Goal: Transaction & Acquisition: Subscribe to service/newsletter

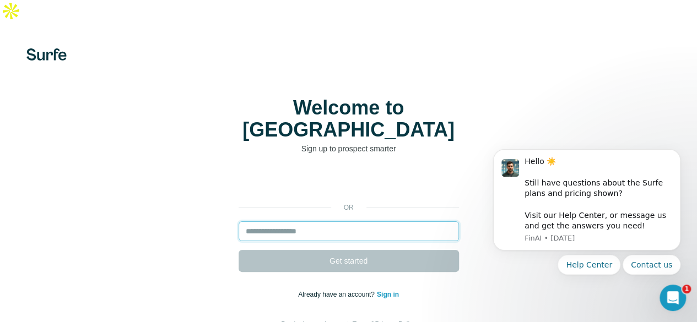
click at [239, 222] on input "email" at bounding box center [349, 232] width 221 height 20
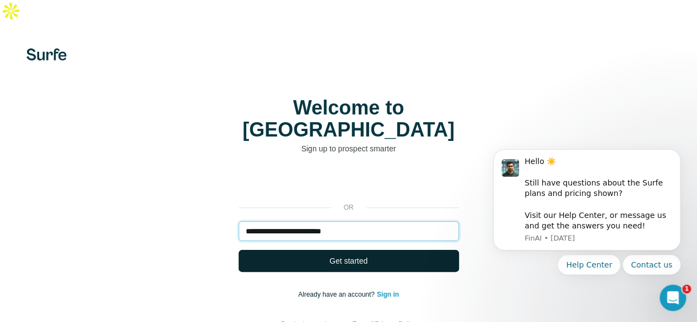
type input "**********"
click at [330, 256] on span "Get started" at bounding box center [349, 261] width 38 height 11
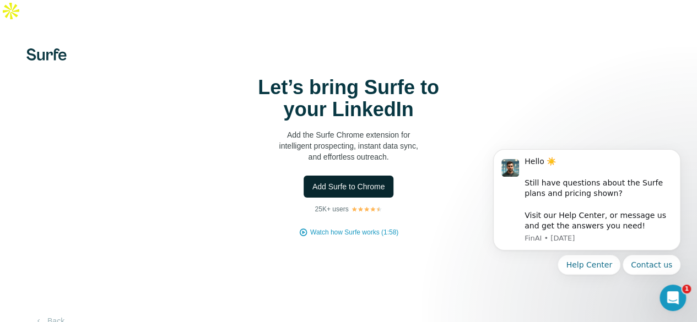
click at [313, 192] on span "Add Surfe to Chrome" at bounding box center [349, 186] width 73 height 11
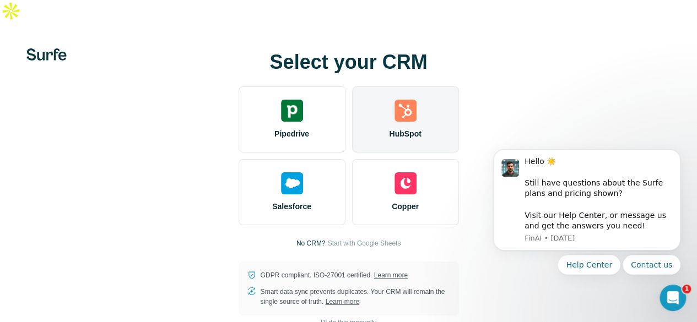
click at [352, 122] on div "HubSpot" at bounding box center [405, 120] width 107 height 66
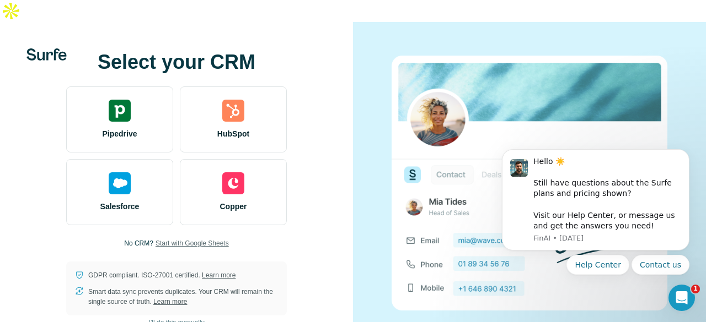
click at [215, 239] on span "Start with Google Sheets" at bounding box center [191, 244] width 73 height 10
click at [187, 298] on link "Learn more" at bounding box center [170, 302] width 34 height 8
click at [168, 318] on span "I’ll do this manually" at bounding box center [176, 323] width 56 height 10
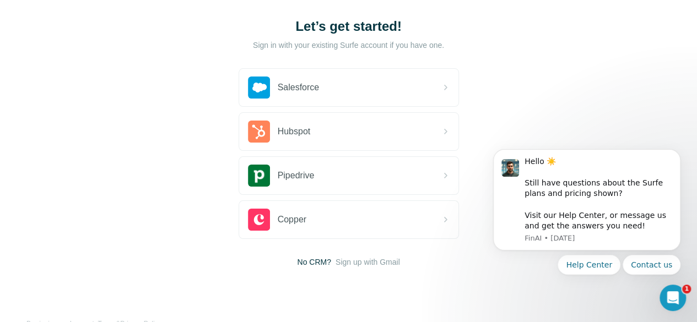
scroll to position [85, 0]
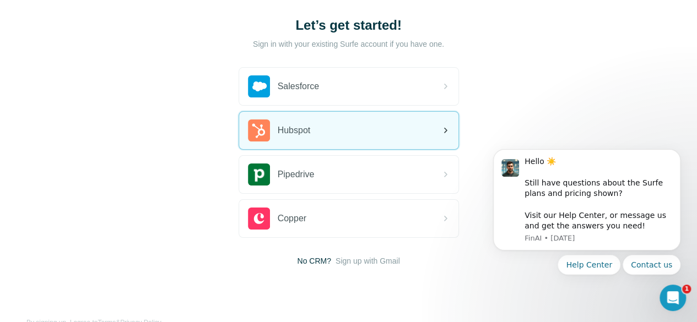
click at [439, 124] on icon at bounding box center [445, 130] width 13 height 13
